Goal: Navigation & Orientation: Find specific page/section

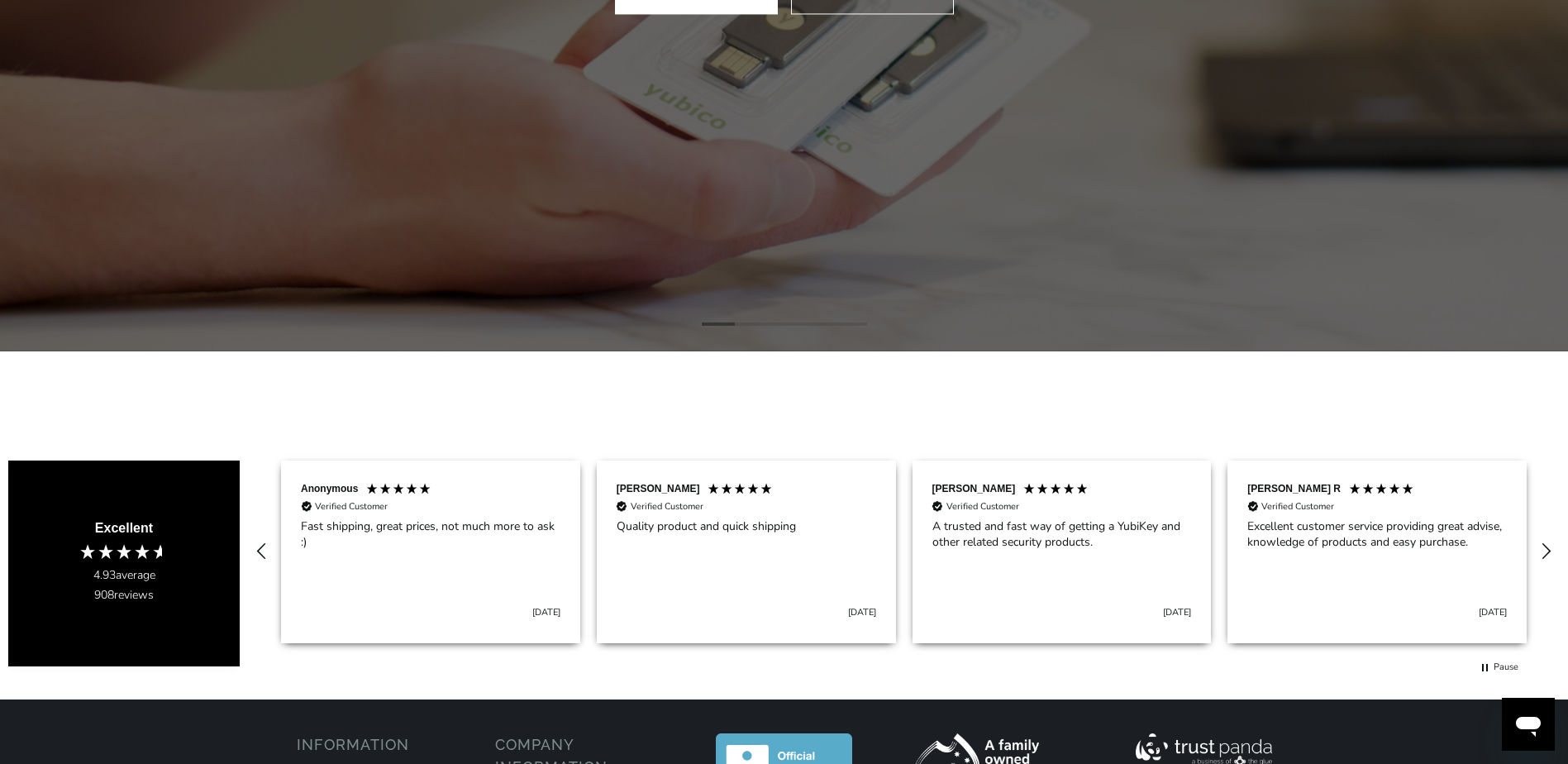
scroll to position [826, 0]
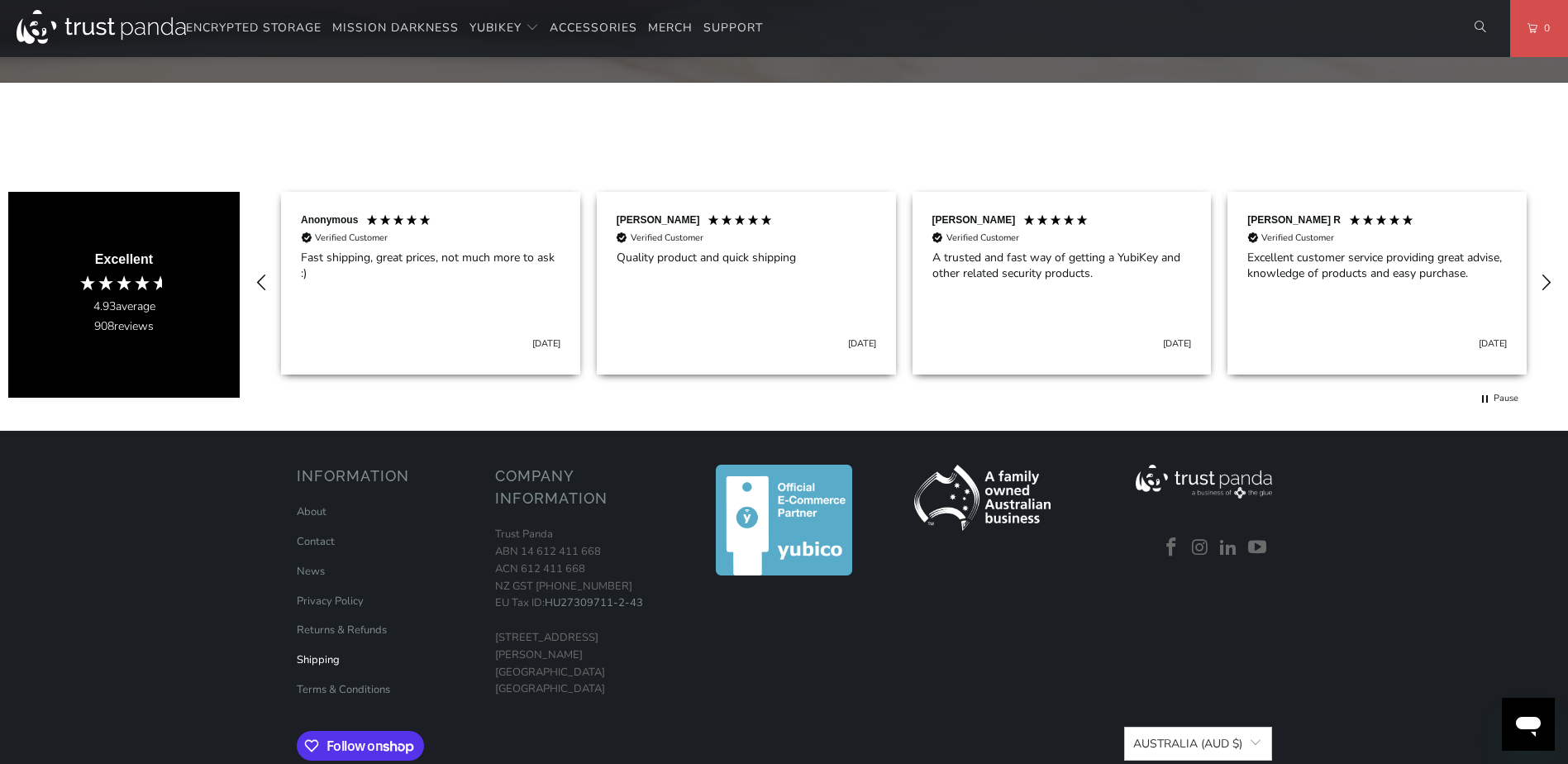
click at [310, 663] on link "Shipping" at bounding box center [317, 660] width 43 height 15
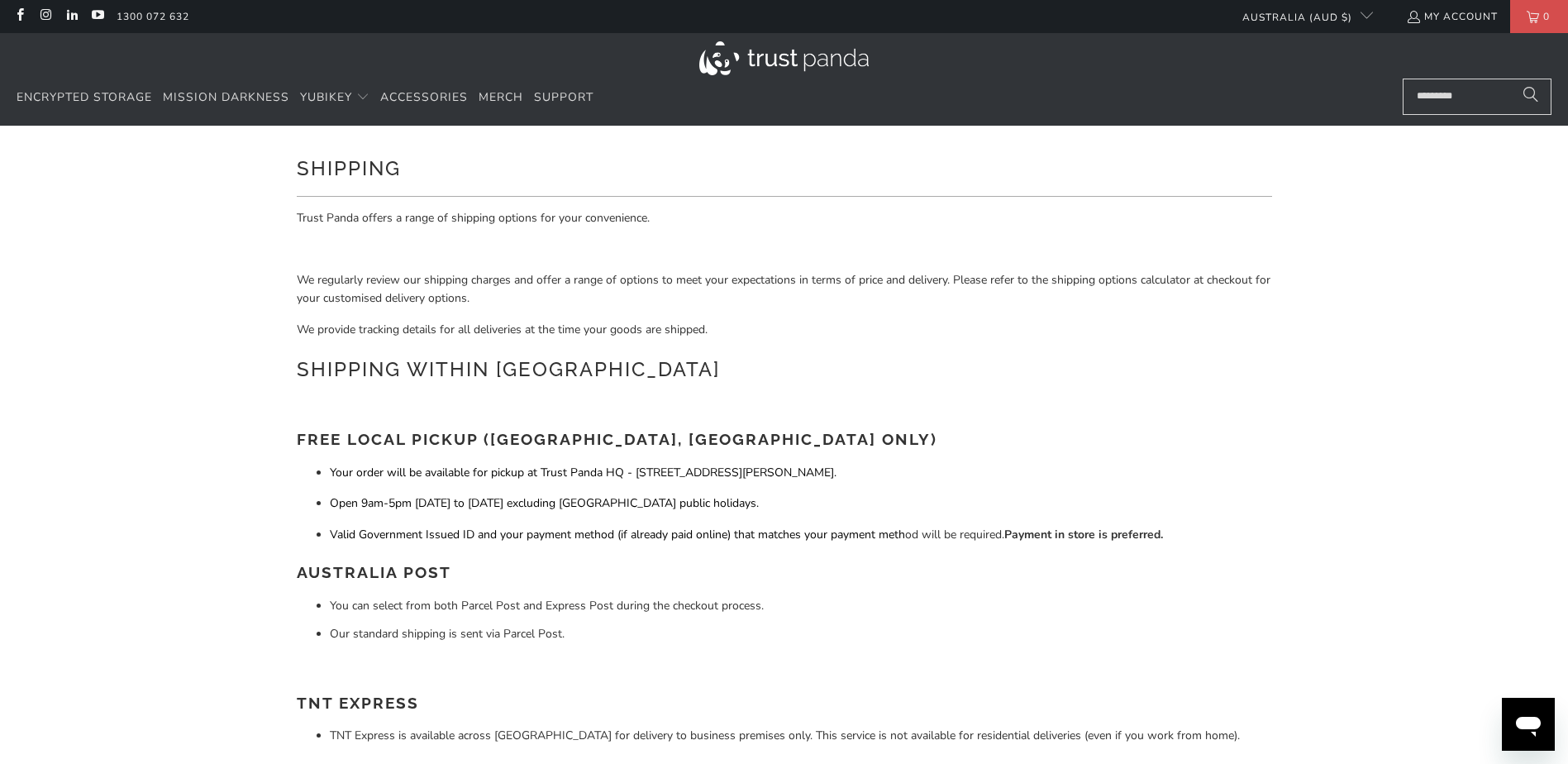
click at [603, 99] on div "Encrypted Storage Mission Darkness YubiKey Standard FIPS HSM Accessories [GEOGR…" at bounding box center [701, 98] width 1369 height 38
click at [584, 100] on span "Support" at bounding box center [564, 97] width 59 height 16
